Goal: Task Accomplishment & Management: Use online tool/utility

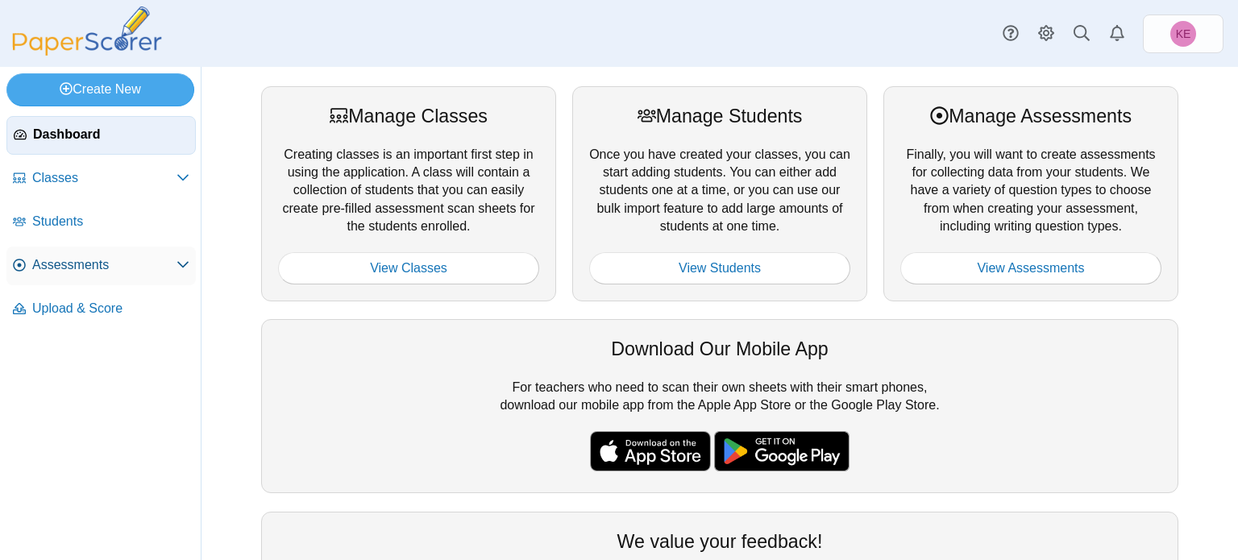
click at [82, 264] on span "Assessments" at bounding box center [104, 265] width 144 height 18
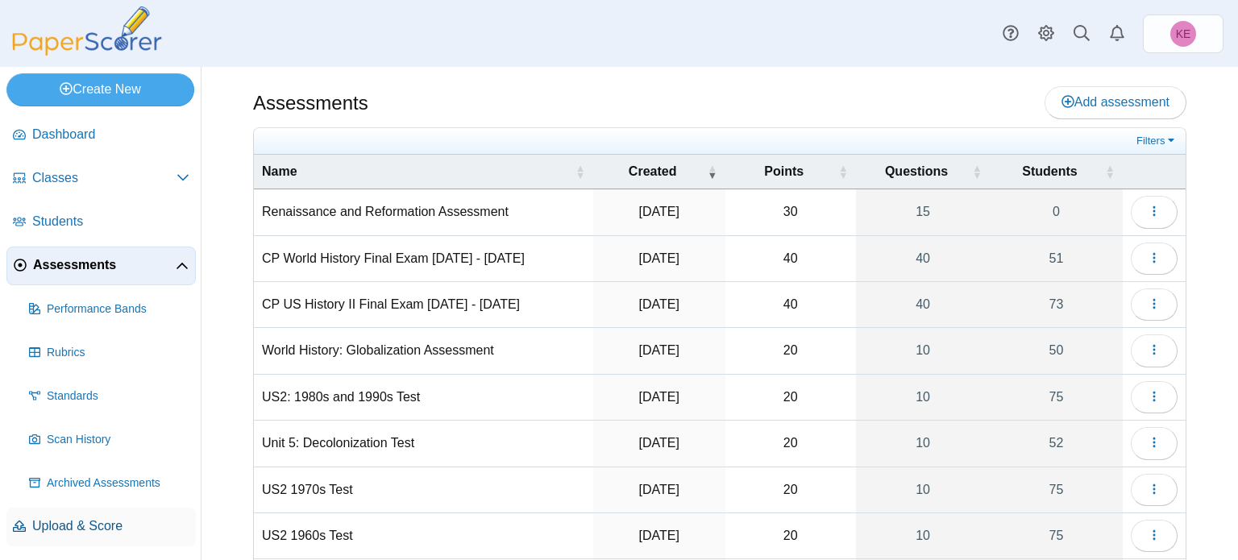
click at [91, 519] on span "Upload & Score" at bounding box center [110, 526] width 157 height 18
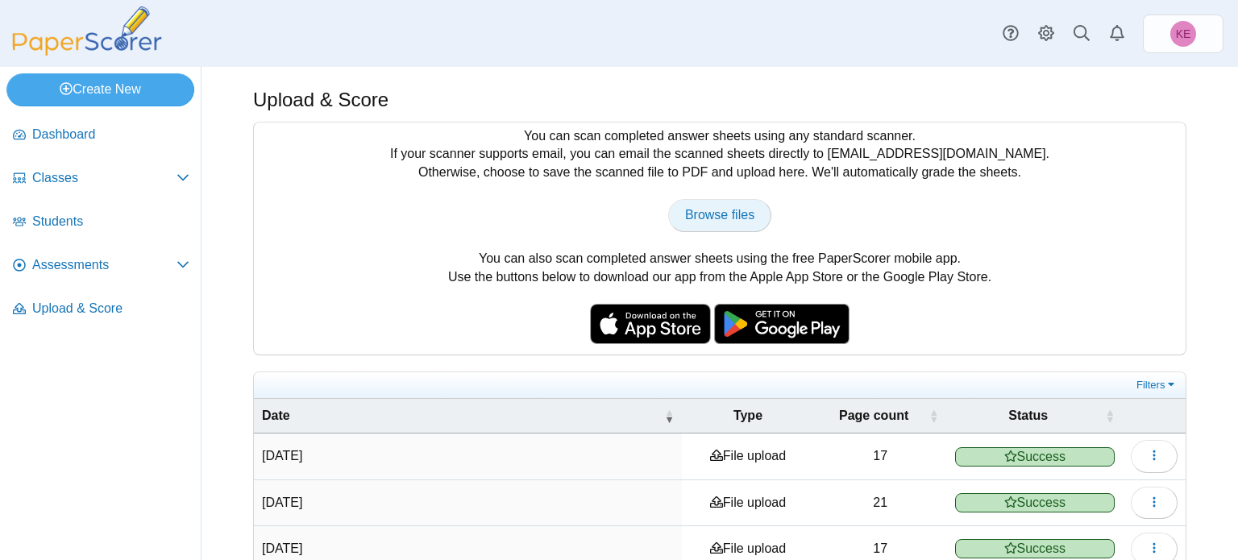
click at [737, 205] on link "Browse files" at bounding box center [719, 215] width 103 height 32
type input "**********"
click at [106, 192] on link "Classes" at bounding box center [100, 179] width 189 height 39
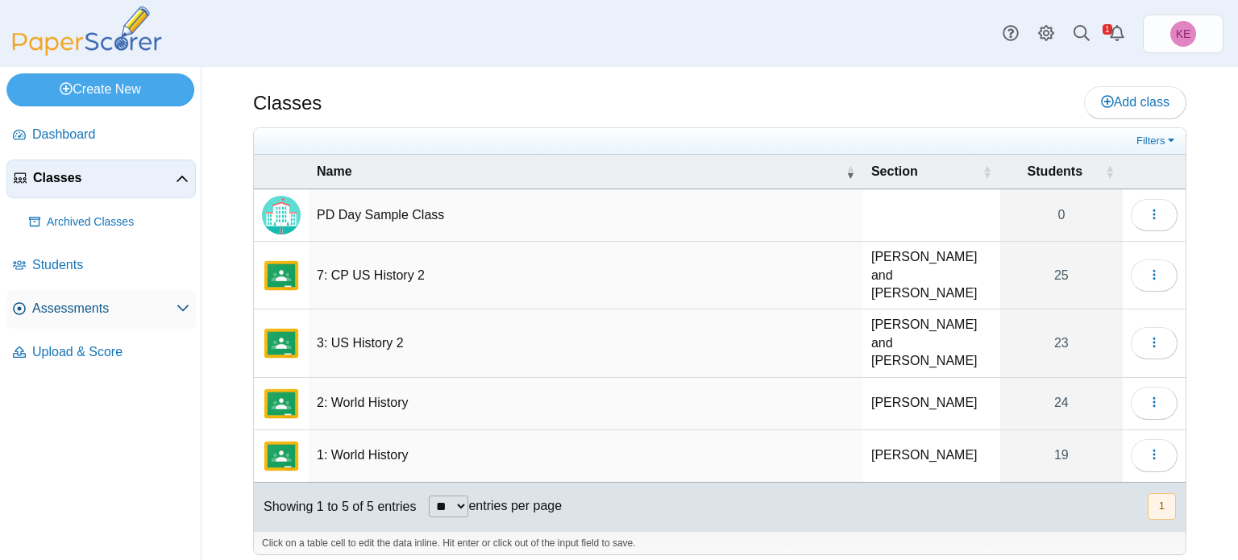
click at [86, 314] on span "Assessments" at bounding box center [104, 309] width 144 height 18
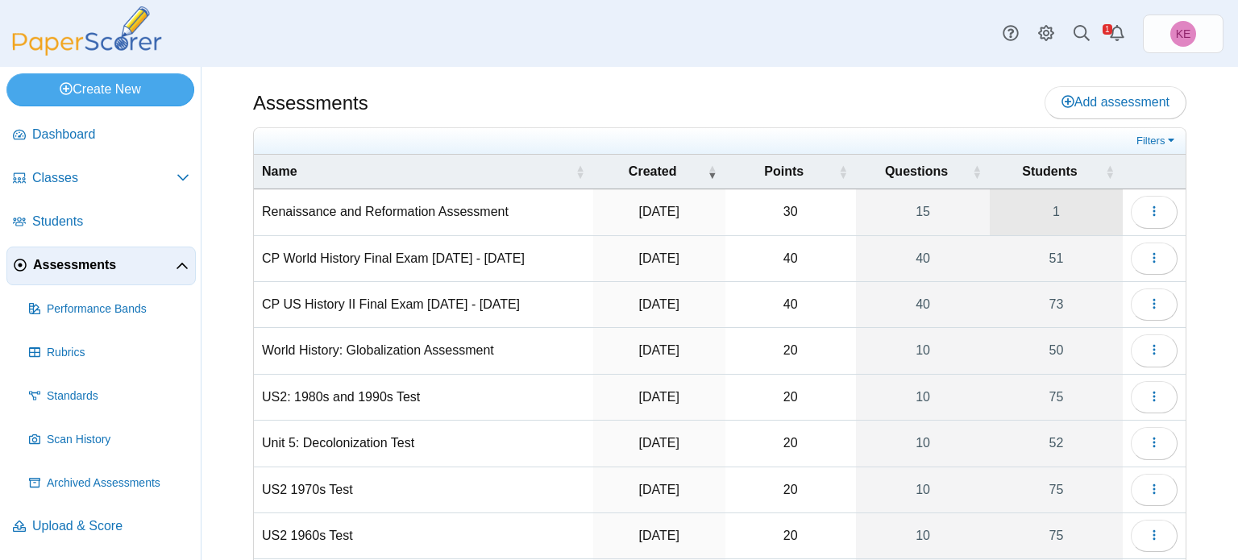
click at [1050, 221] on link "1" at bounding box center [1056, 211] width 133 height 45
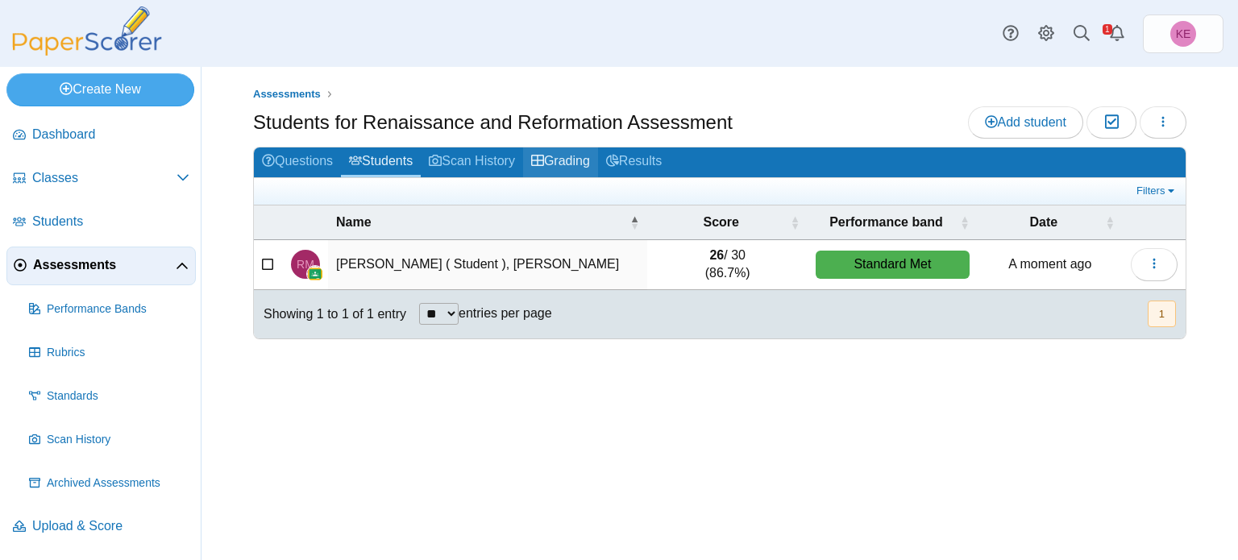
click at [587, 153] on link "Grading" at bounding box center [560, 162] width 75 height 30
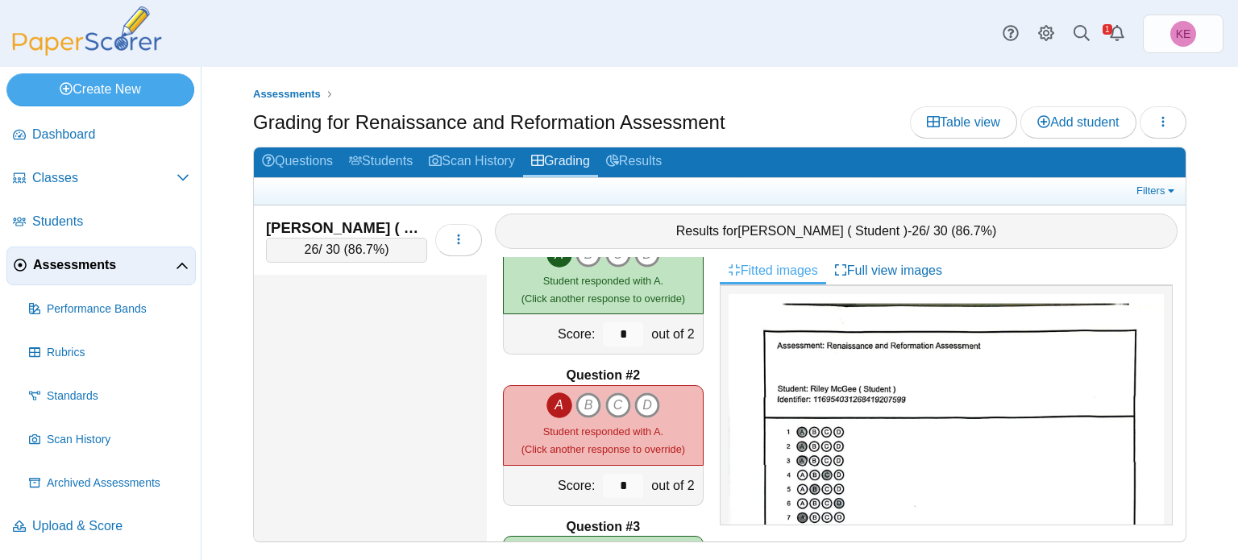
scroll to position [61, 0]
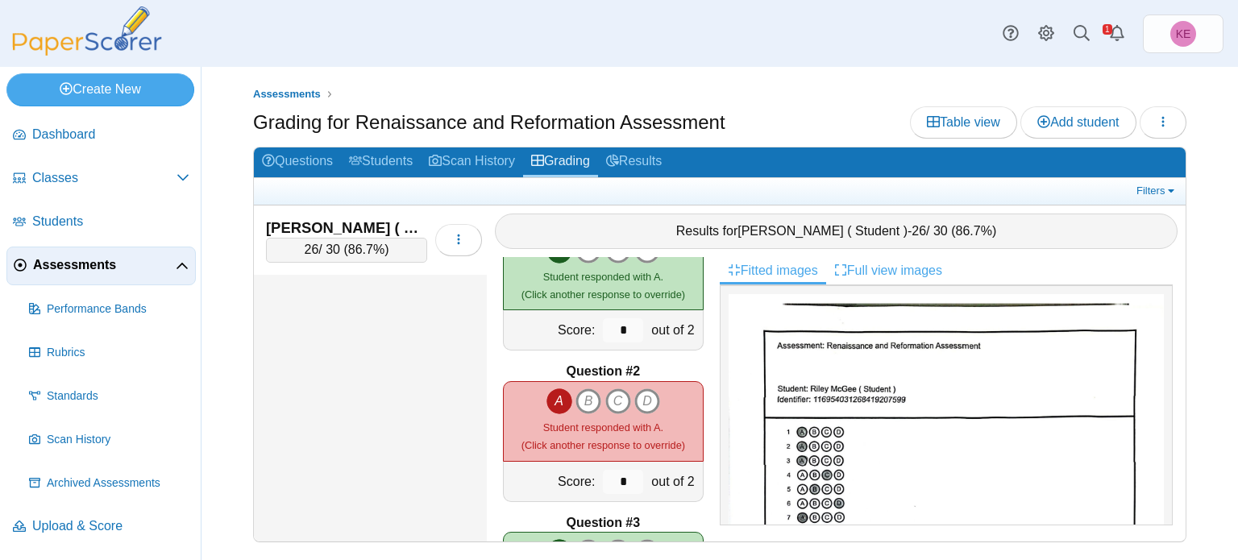
click at [837, 263] on icon at bounding box center [840, 269] width 13 height 13
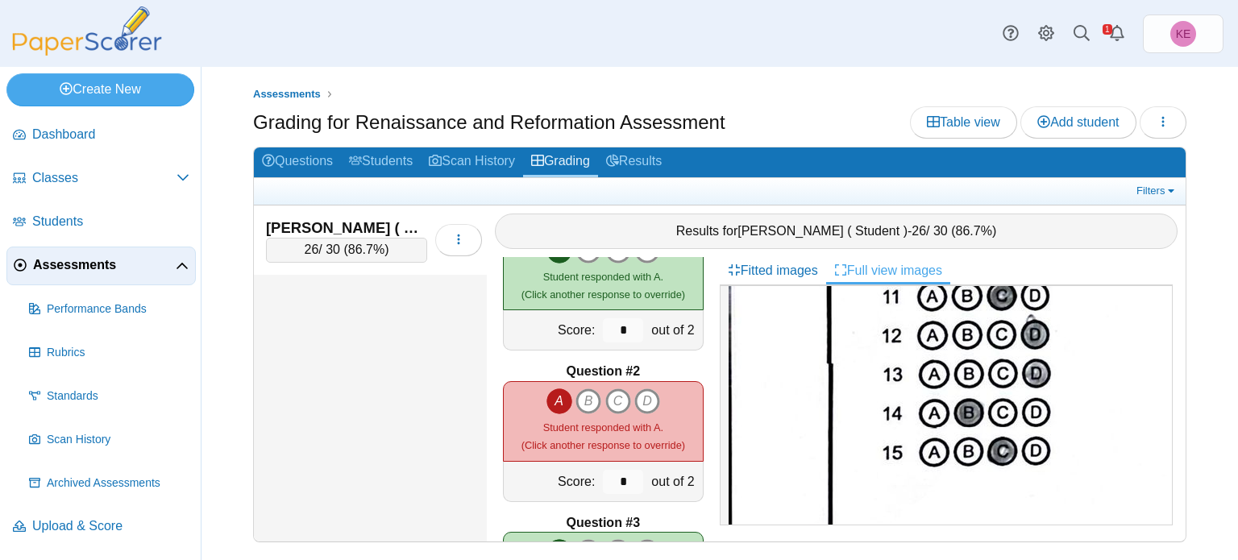
scroll to position [782, 0]
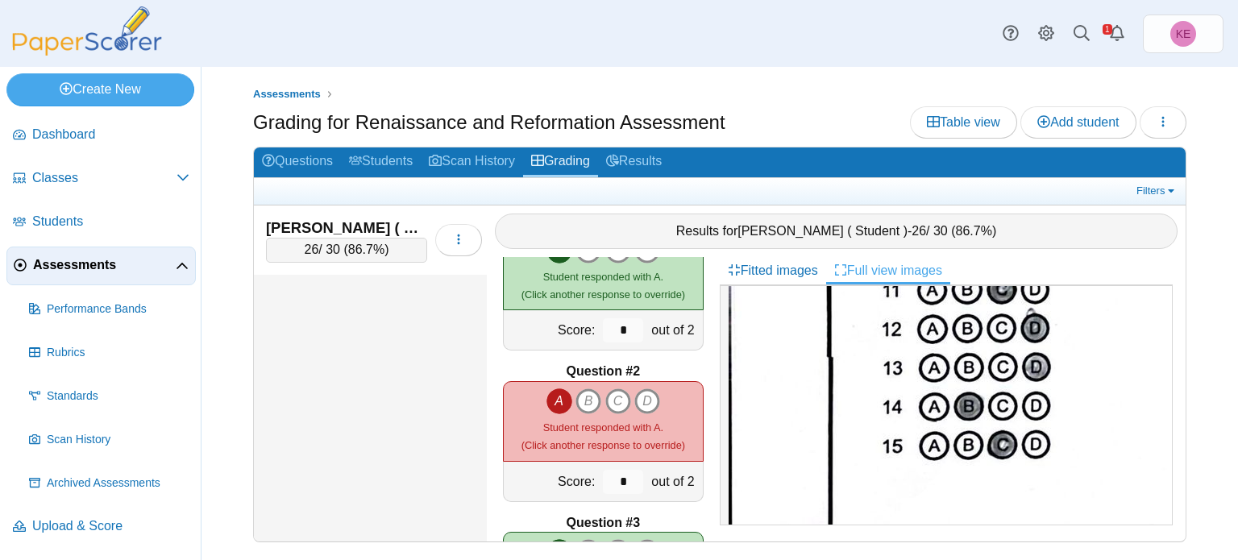
click at [285, 82] on div "Assessments Grading for Renaissance and Reformation Assessment Table view Add s…" at bounding box center [719, 313] width 1036 height 493
click at [286, 88] on span "Assessments" at bounding box center [287, 94] width 68 height 12
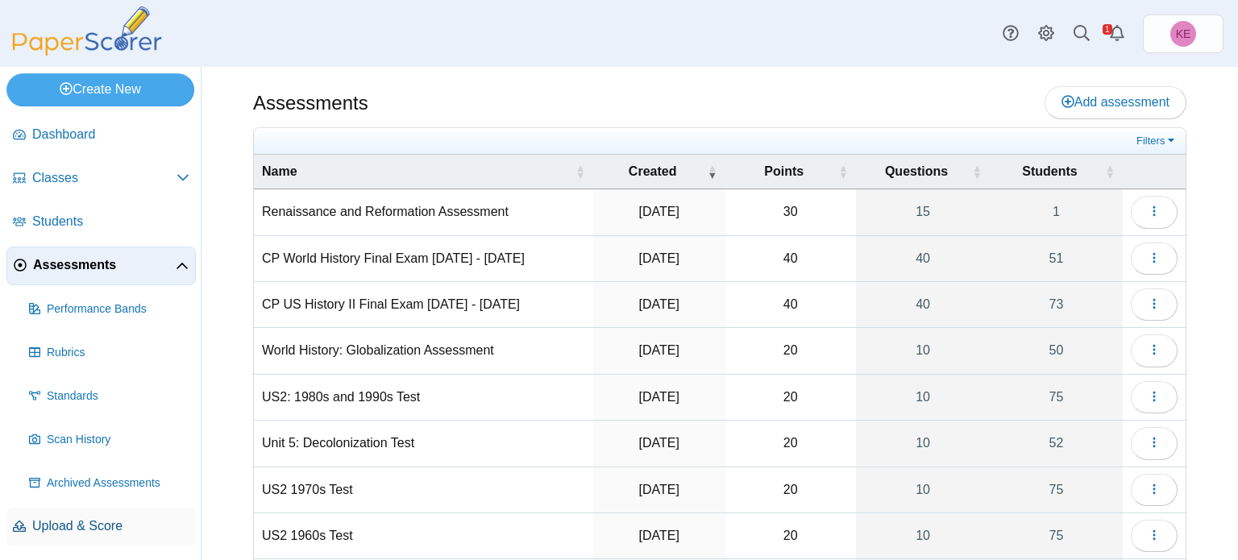
click at [91, 529] on span "Upload & Score" at bounding box center [110, 526] width 157 height 18
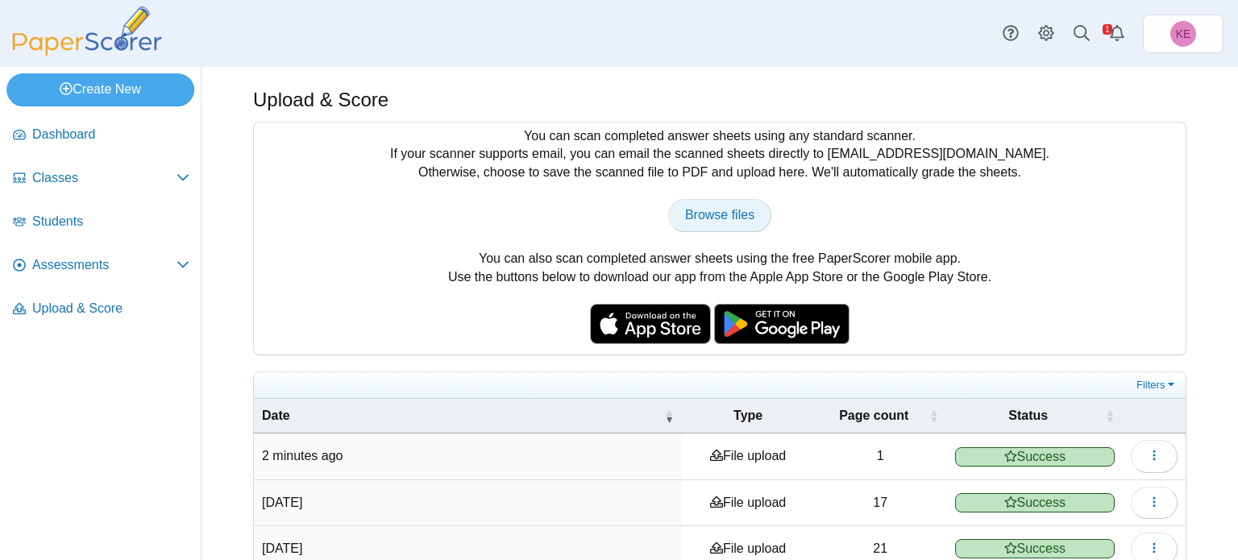
click at [715, 220] on span "Browse files" at bounding box center [719, 215] width 69 height 14
type input "**********"
click at [691, 205] on link "Browse files" at bounding box center [719, 215] width 103 height 32
type input "**********"
click at [114, 294] on link "Upload & Score" at bounding box center [100, 309] width 189 height 39
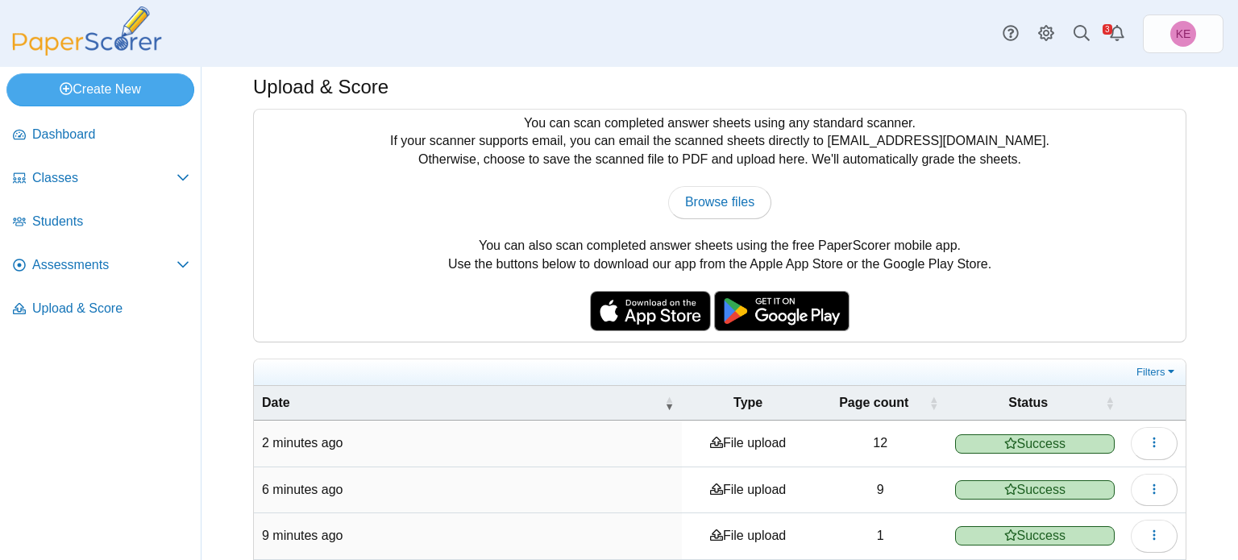
scroll to position [13, 0]
click at [117, 259] on span "Assessments" at bounding box center [104, 265] width 144 height 18
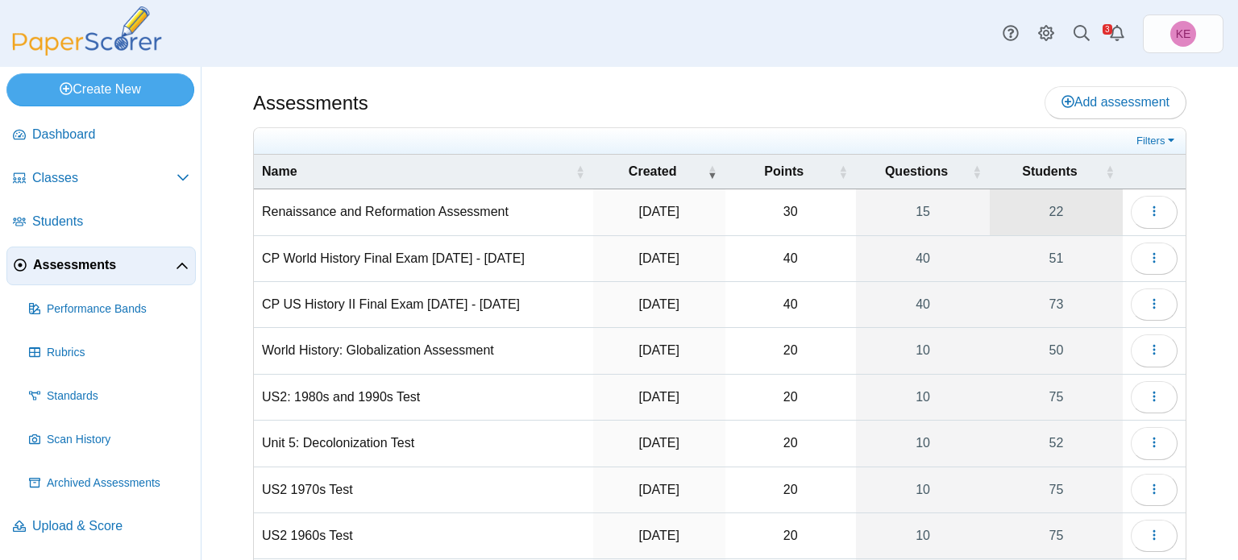
click at [1038, 228] on link "22" at bounding box center [1056, 211] width 133 height 45
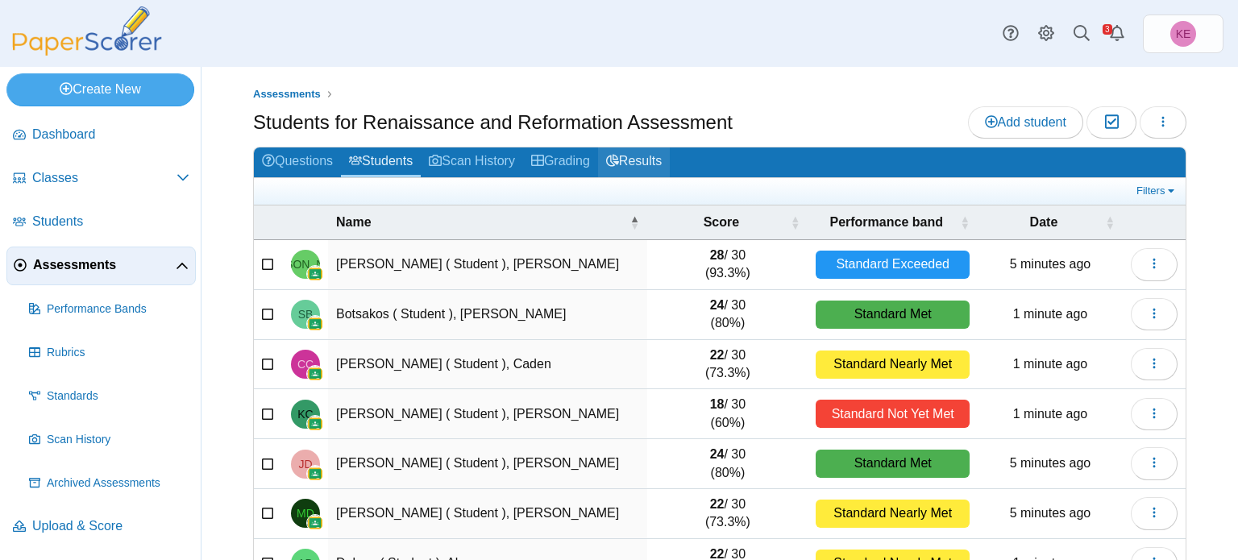
click at [656, 164] on link "Results" at bounding box center [634, 162] width 72 height 30
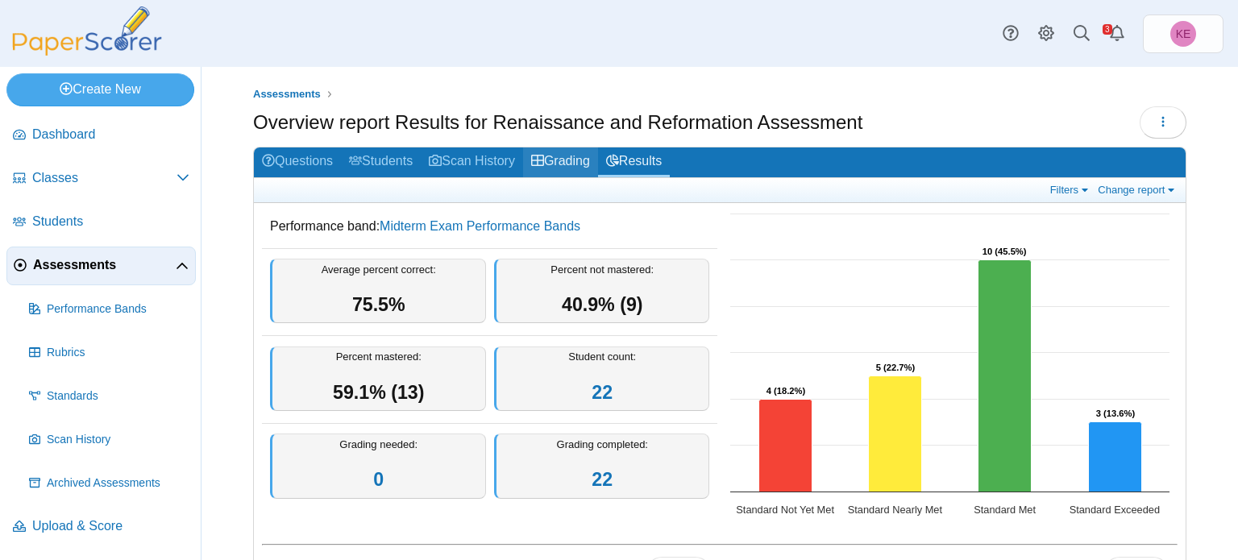
click at [568, 174] on link "Grading" at bounding box center [560, 162] width 75 height 30
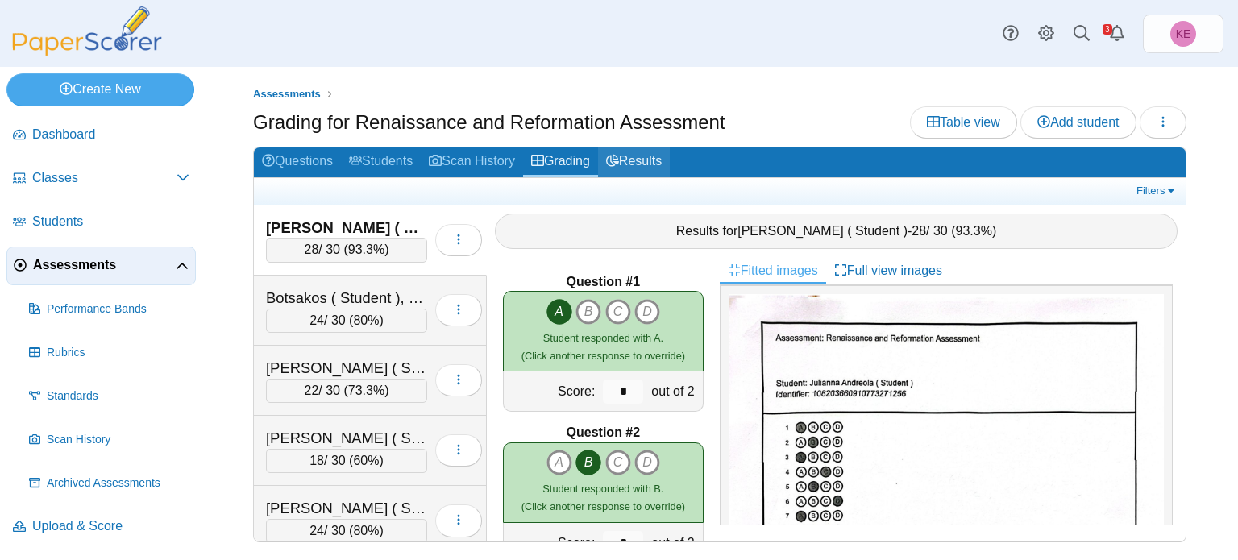
click at [633, 168] on link "Results" at bounding box center [634, 162] width 72 height 30
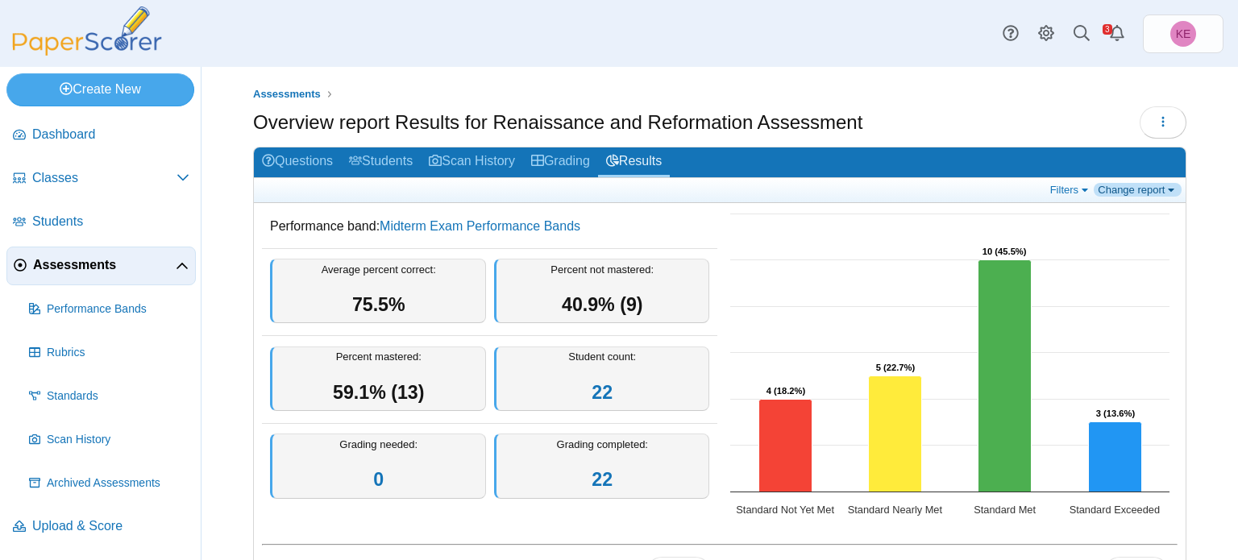
click at [1145, 184] on link "Change report" at bounding box center [1137, 190] width 88 height 14
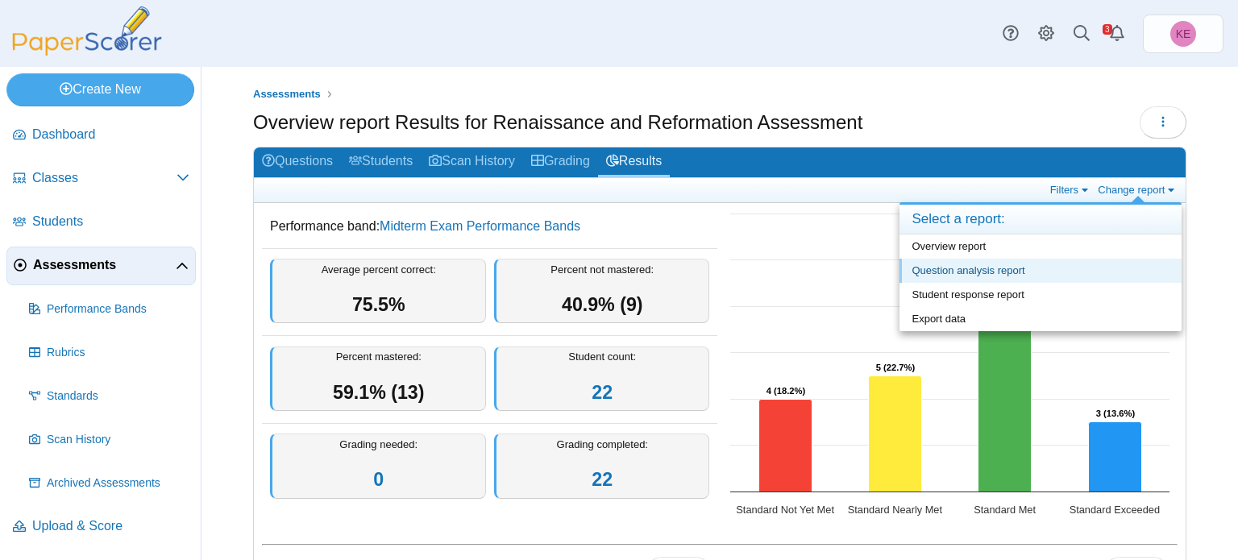
click at [1083, 276] on link "Question analysis report" at bounding box center [1040, 271] width 282 height 24
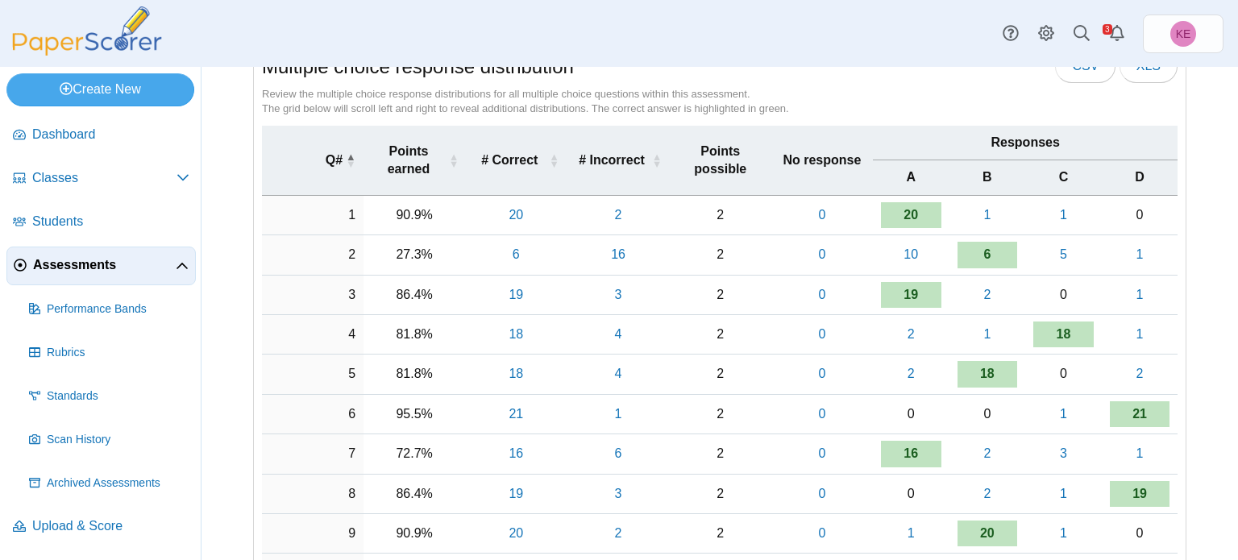
scroll to position [172, 0]
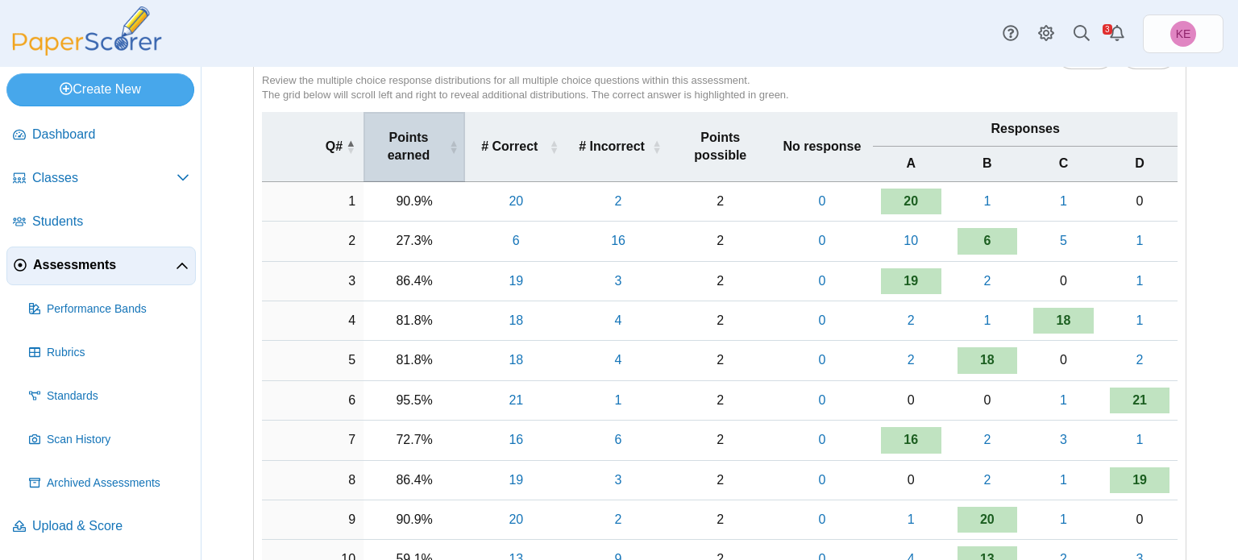
click at [420, 155] on span "Points earned" at bounding box center [408, 147] width 74 height 36
